Goal: Information Seeking & Learning: Learn about a topic

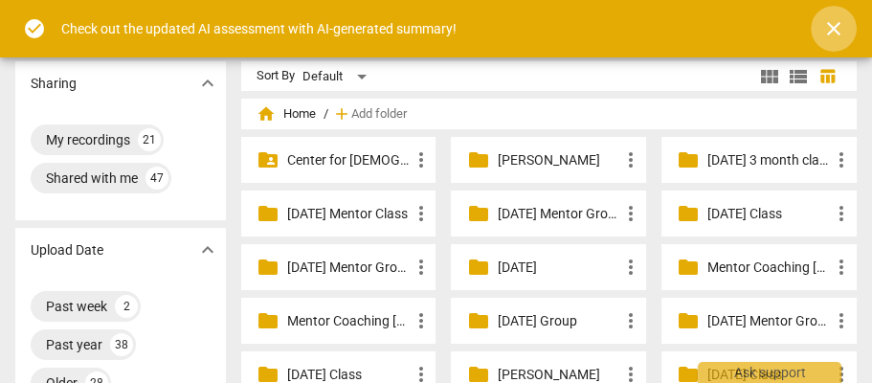
click at [827, 23] on span "close" at bounding box center [833, 28] width 23 height 23
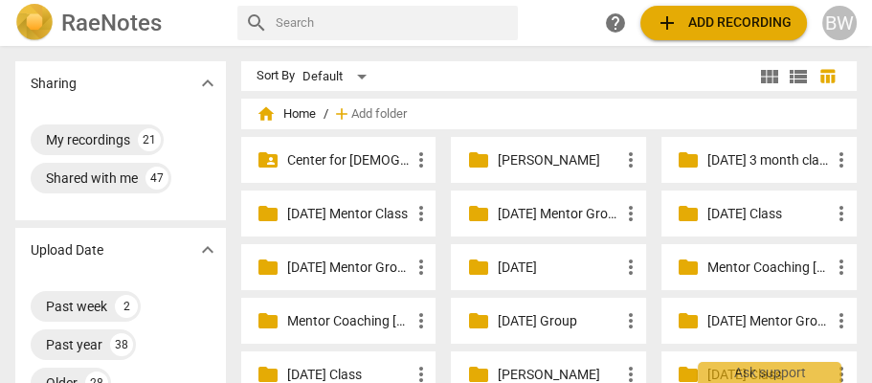
click at [290, 26] on input "text" at bounding box center [393, 23] width 235 height 31
type input "[PERSON_NAME]"
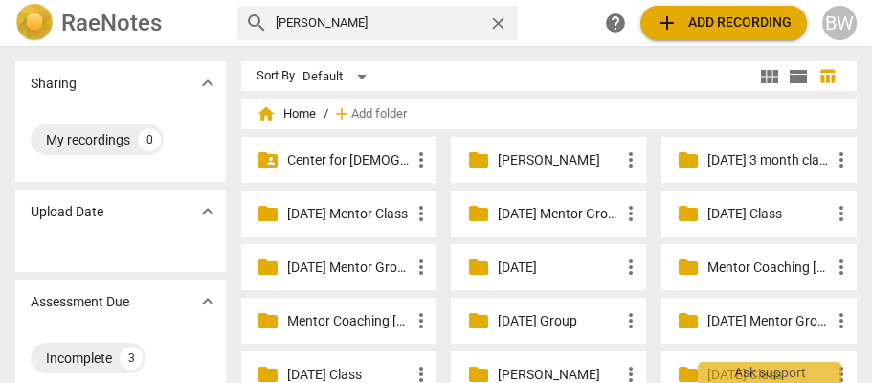
click at [75, 27] on h2 "RaeNotes" at bounding box center [111, 23] width 101 height 27
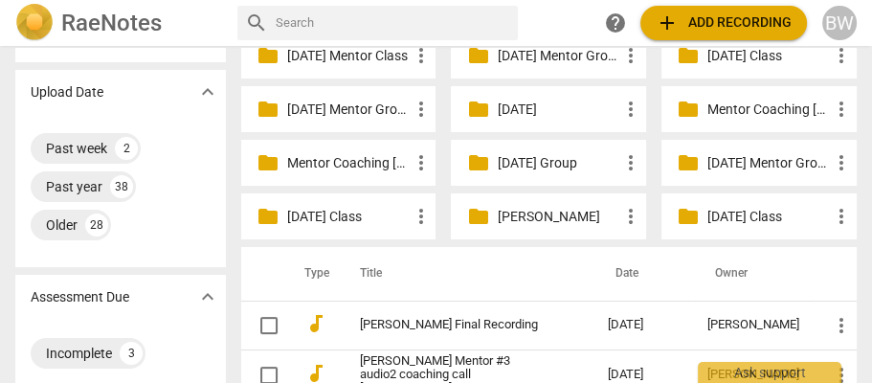
scroll to position [147, 0]
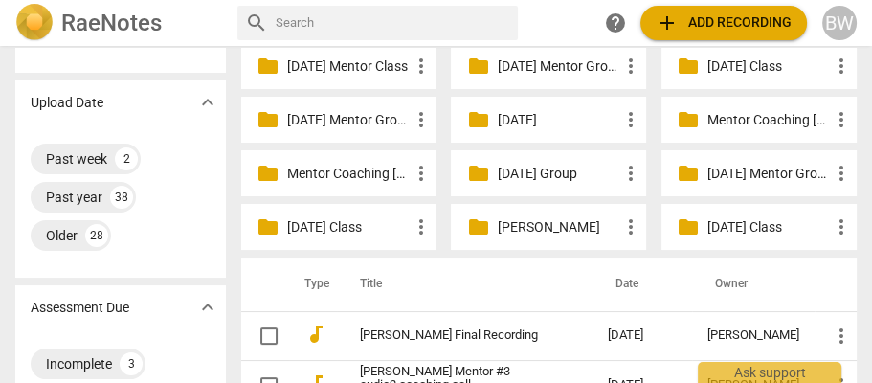
click at [752, 164] on p "[DATE] Mentor Group" at bounding box center [768, 174] width 123 height 20
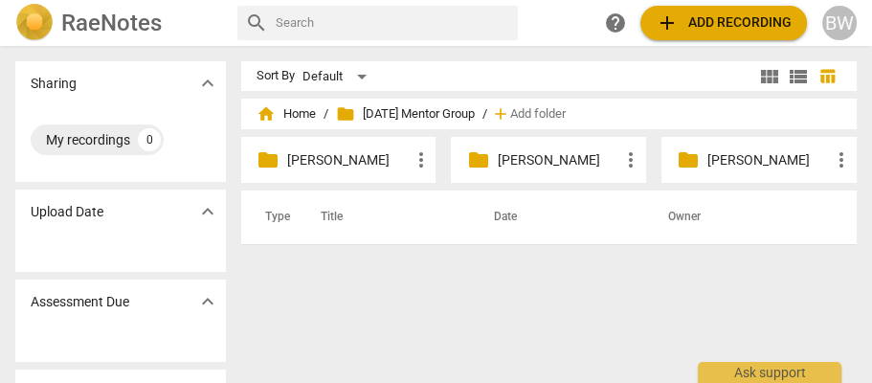
click at [528, 155] on p "[PERSON_NAME]" at bounding box center [558, 160] width 123 height 20
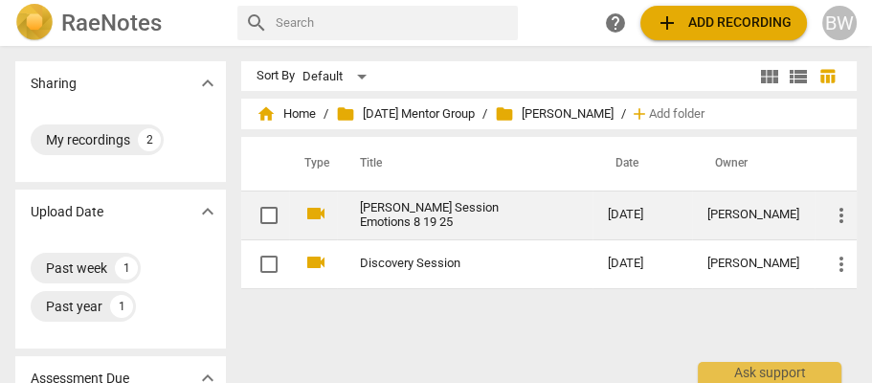
click at [414, 212] on link "[PERSON_NAME] Session Emotions 8 19 25" at bounding box center [449, 215] width 179 height 29
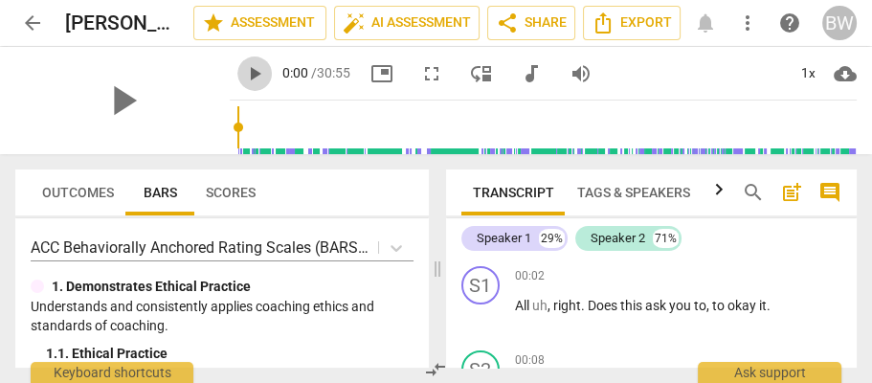
click at [243, 72] on span "play_arrow" at bounding box center [254, 73] width 23 height 23
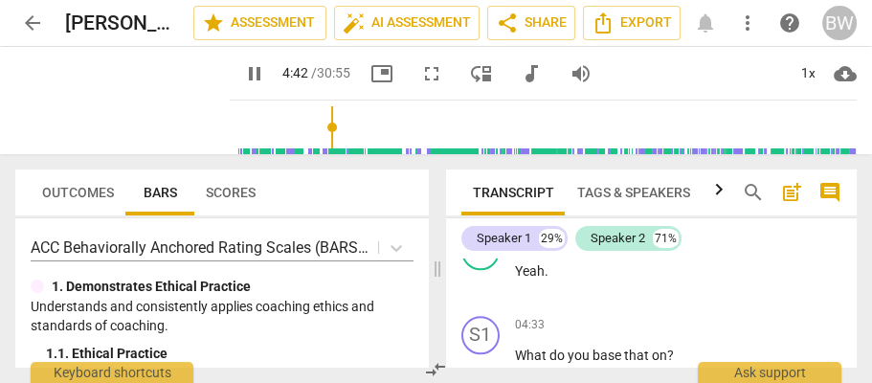
scroll to position [2195, 0]
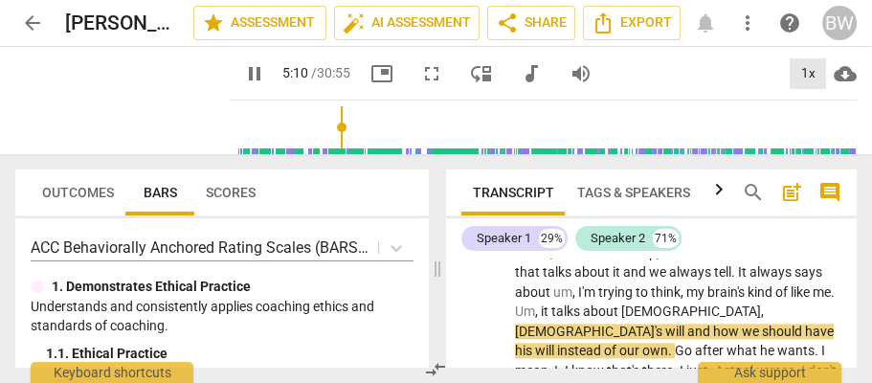
click at [810, 71] on div "1x" at bounding box center [808, 73] width 36 height 31
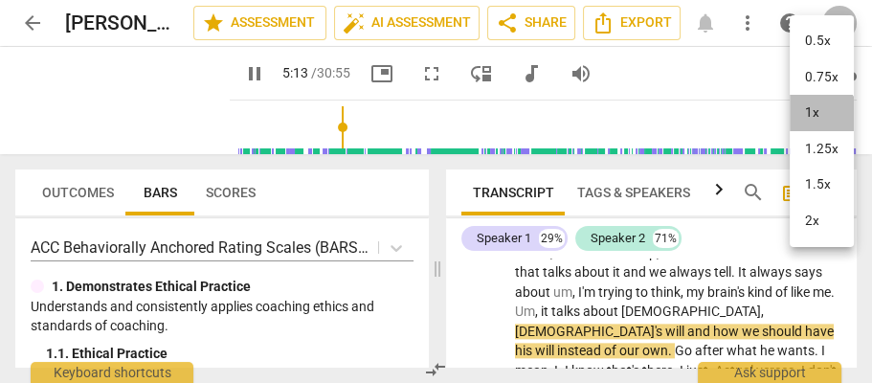
click at [810, 123] on li "1x" at bounding box center [822, 113] width 64 height 36
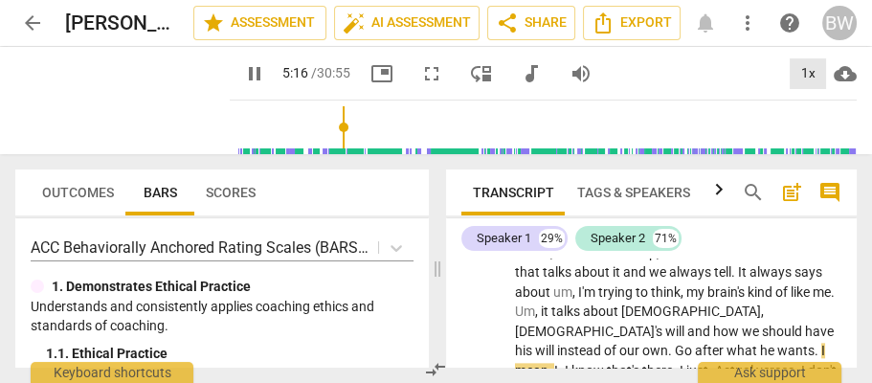
click at [804, 75] on div "1x" at bounding box center [808, 73] width 36 height 31
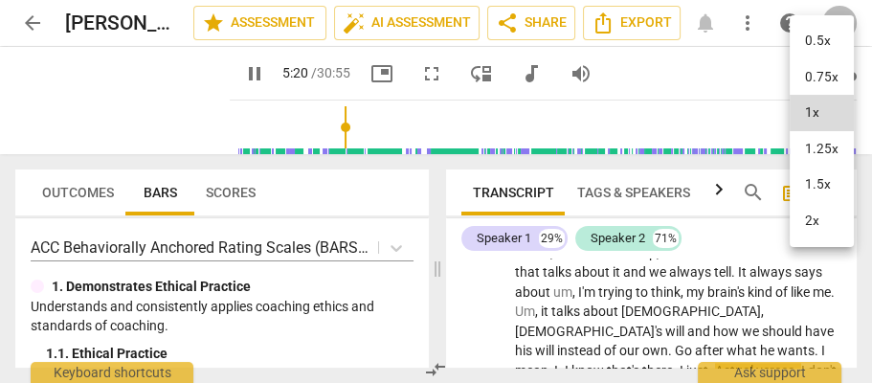
click at [817, 146] on li "1.25x" at bounding box center [822, 149] width 64 height 36
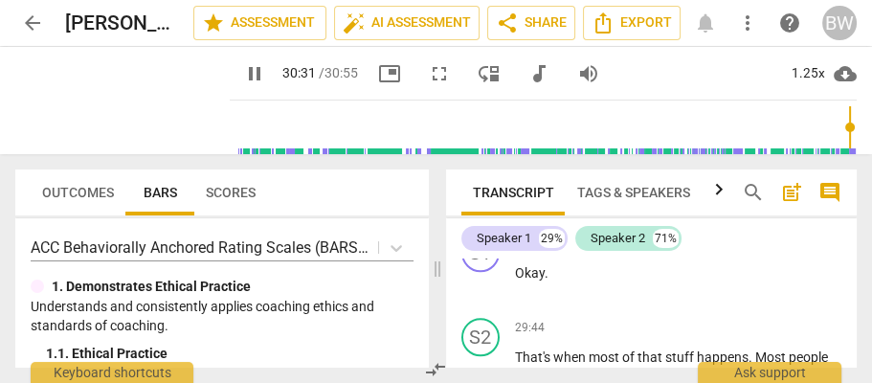
scroll to position [14179, 0]
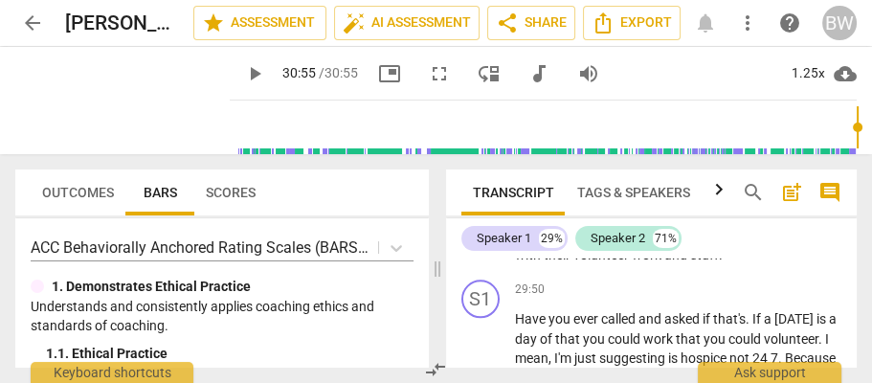
type input "1855"
click at [18, 18] on span "arrow_back" at bounding box center [32, 22] width 34 height 23
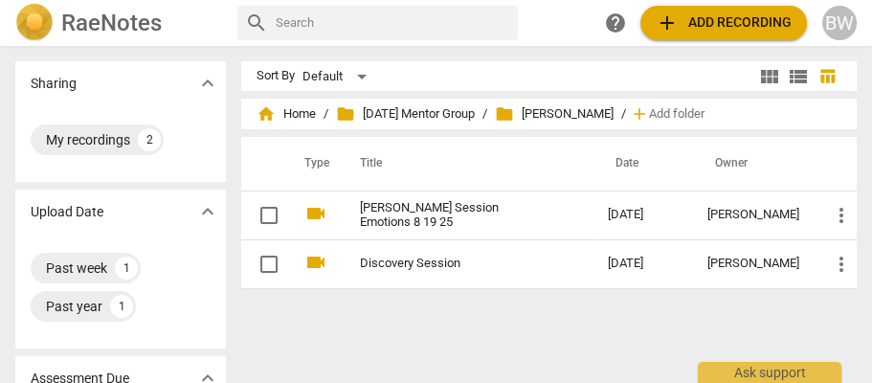
click at [21, 18] on img at bounding box center [34, 23] width 38 height 38
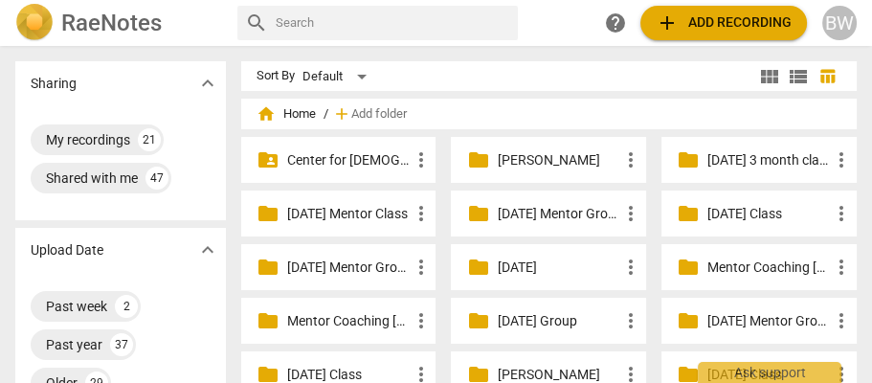
click at [290, 16] on input "text" at bounding box center [393, 23] width 235 height 31
type input "[PERSON_NAME]"
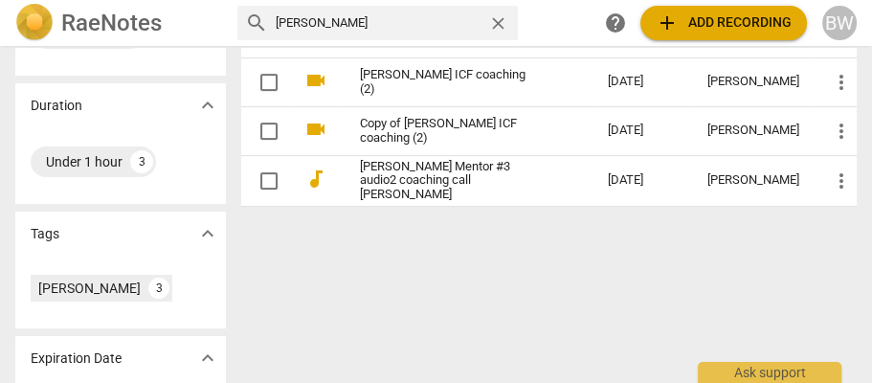
scroll to position [404, 0]
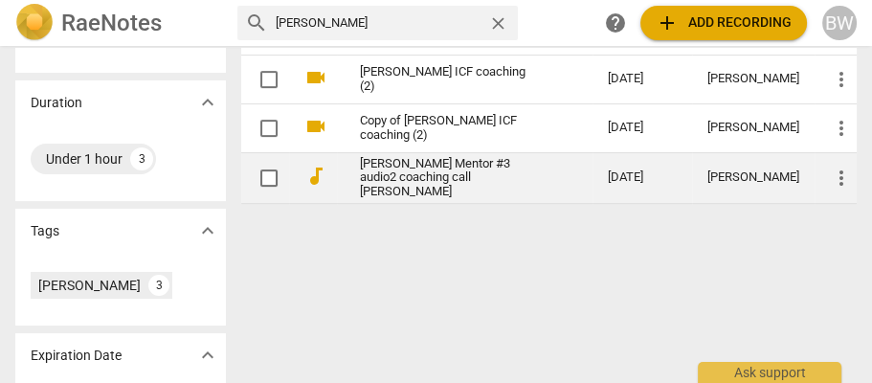
click at [395, 175] on link "[PERSON_NAME] Mentor #3 audio2 coaching call [PERSON_NAME]" at bounding box center [449, 178] width 179 height 43
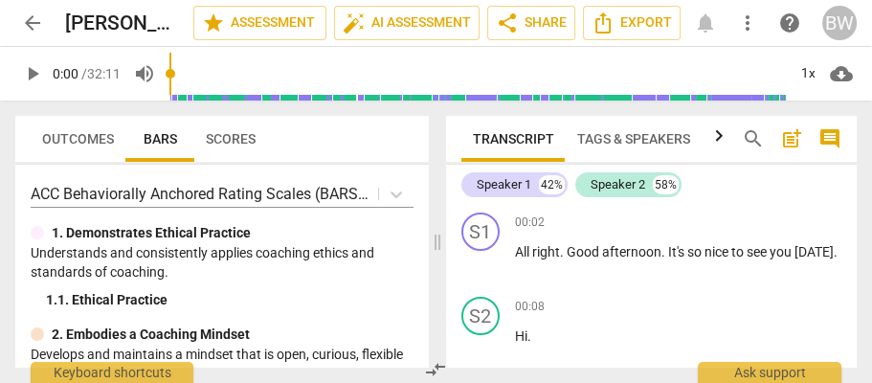
click at [30, 72] on span "play_arrow" at bounding box center [32, 73] width 23 height 23
click at [798, 65] on div "1x" at bounding box center [808, 73] width 36 height 31
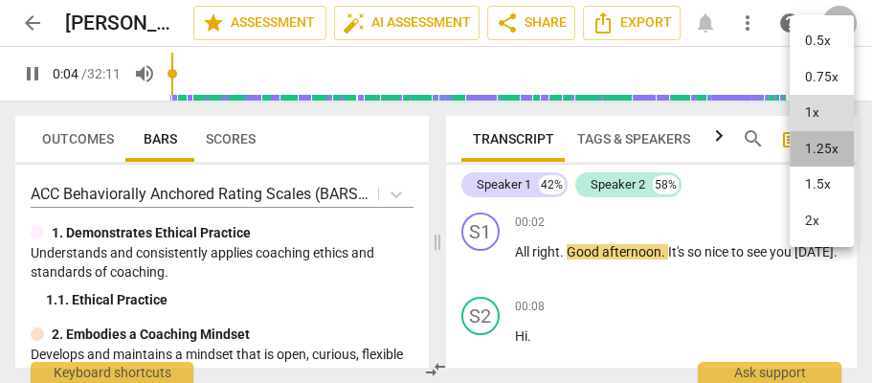
click at [834, 146] on li "1.25x" at bounding box center [822, 149] width 64 height 36
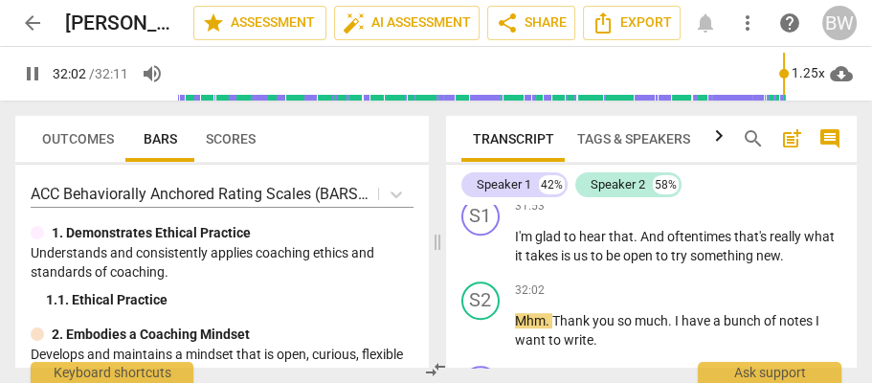
scroll to position [13280, 0]
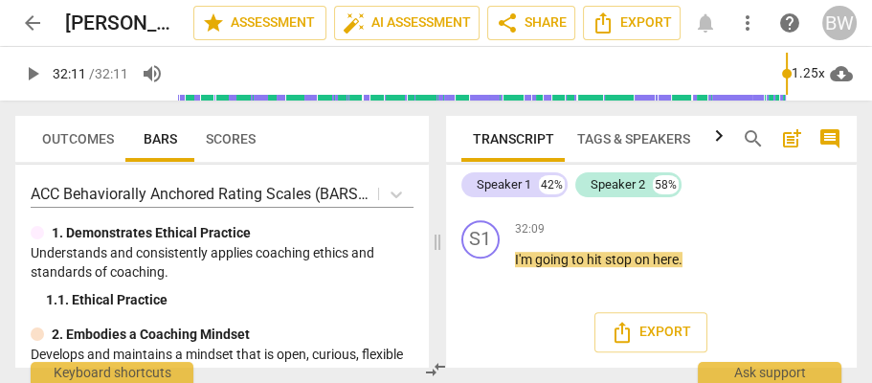
type input "1931"
